Goal: Task Accomplishment & Management: Manage account settings

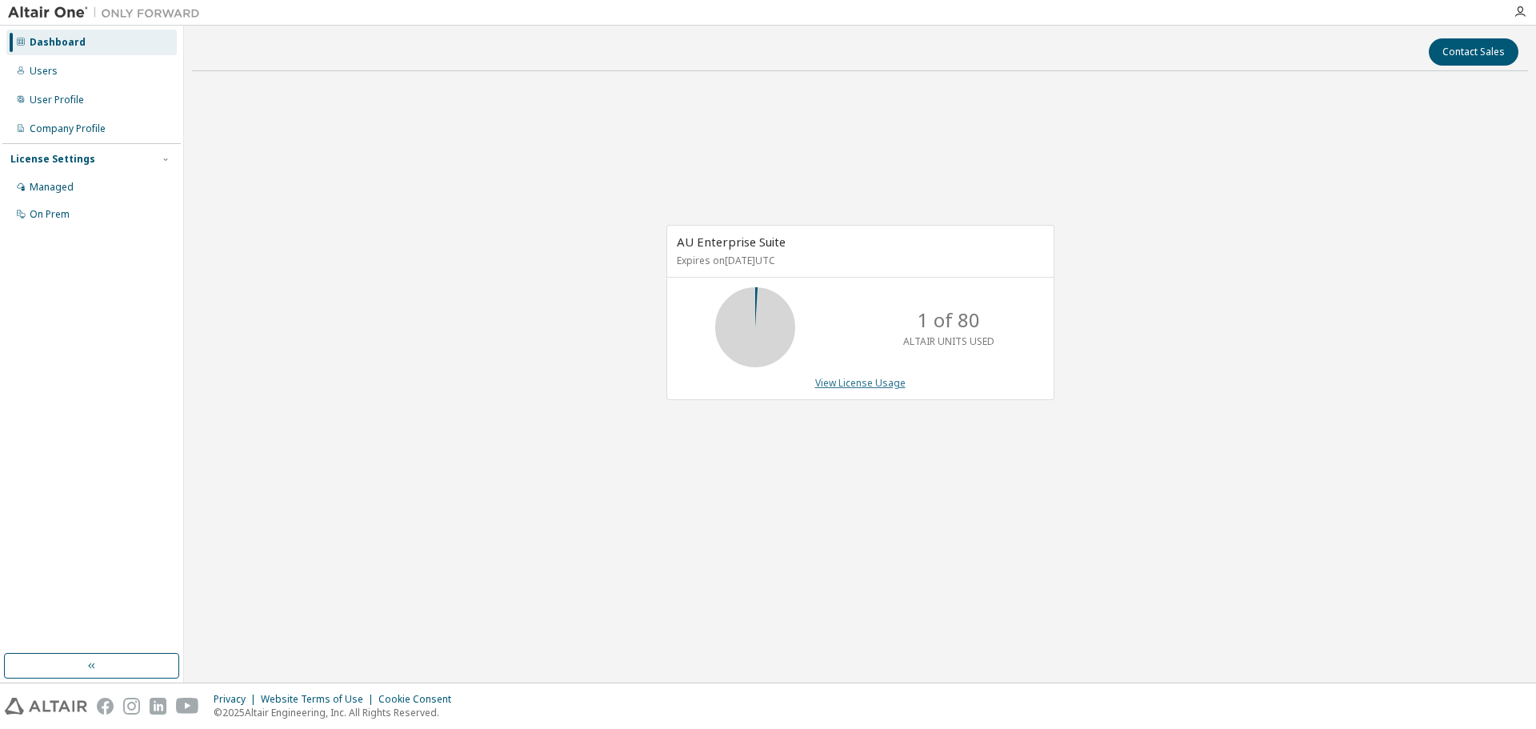
click at [837, 382] on link "View License Usage" at bounding box center [860, 383] width 90 height 14
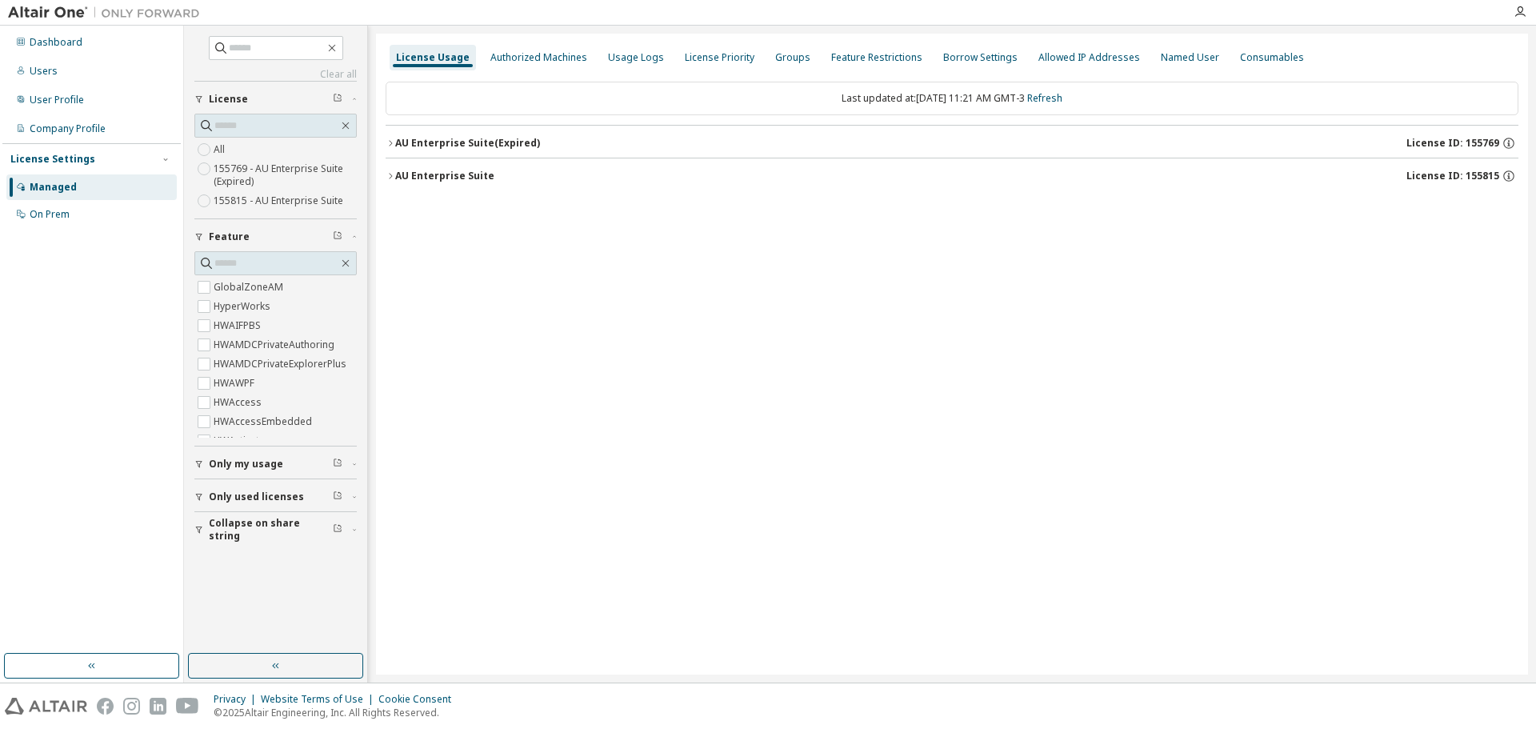
click at [389, 174] on icon "button" at bounding box center [391, 176] width 10 height 10
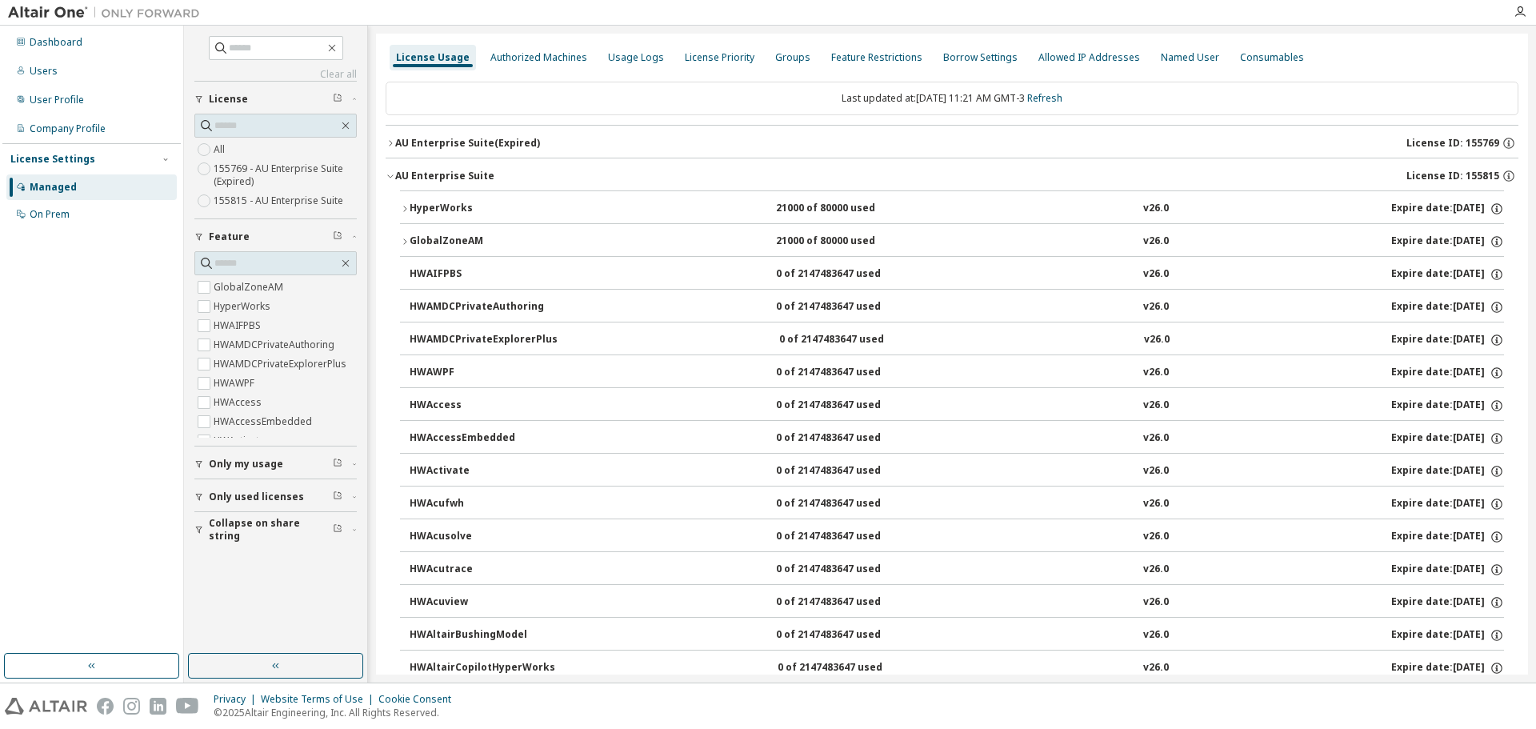
click at [402, 210] on icon "button" at bounding box center [405, 209] width 10 height 10
